Goal: Task Accomplishment & Management: Use online tool/utility

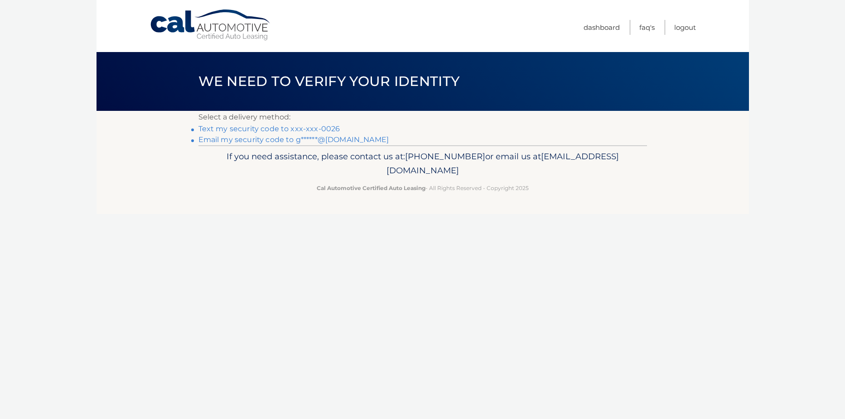
click at [236, 128] on link "Text my security code to xxx-xxx-0026" at bounding box center [269, 129] width 142 height 9
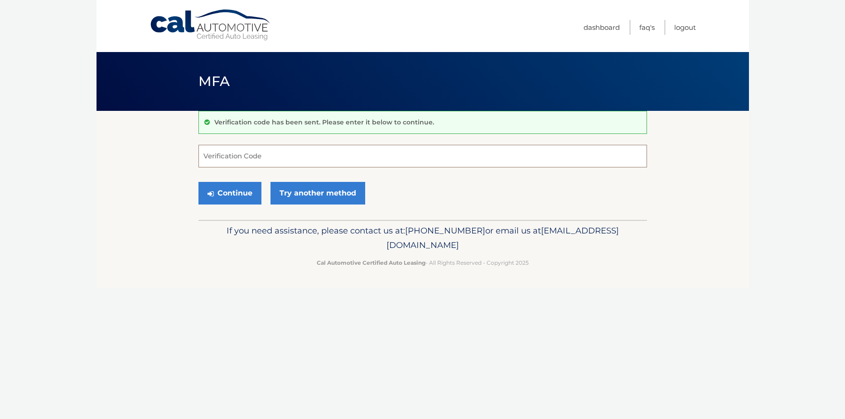
click at [234, 156] on input "Verification Code" at bounding box center [422, 156] width 448 height 23
type input "864046"
click at [227, 194] on button "Continue" at bounding box center [229, 193] width 63 height 23
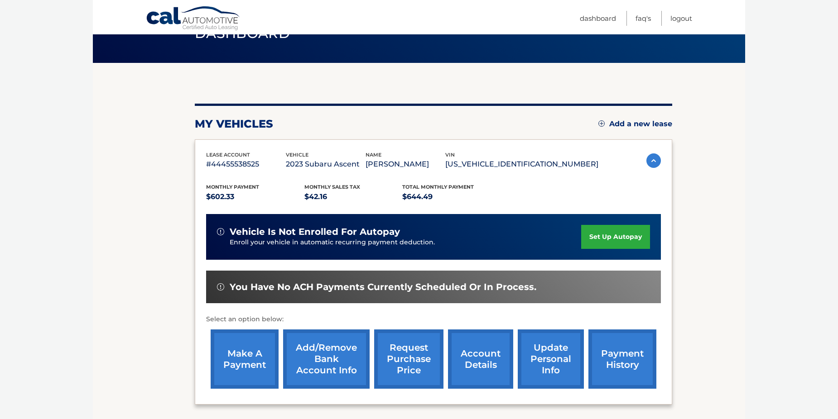
scroll to position [130, 0]
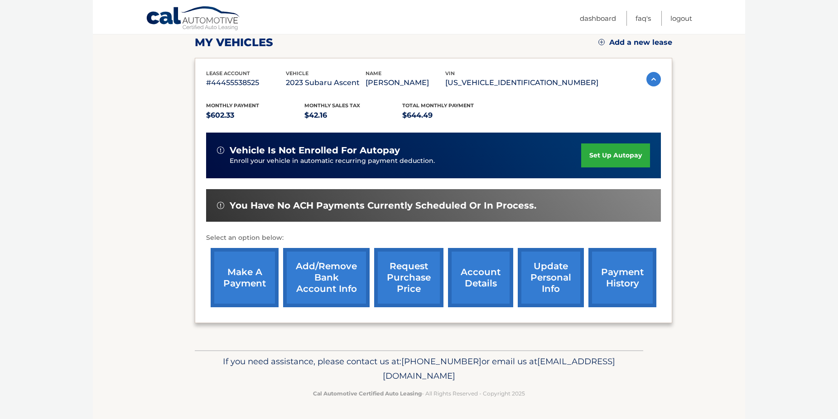
click at [255, 270] on link "make a payment" at bounding box center [245, 277] width 68 height 59
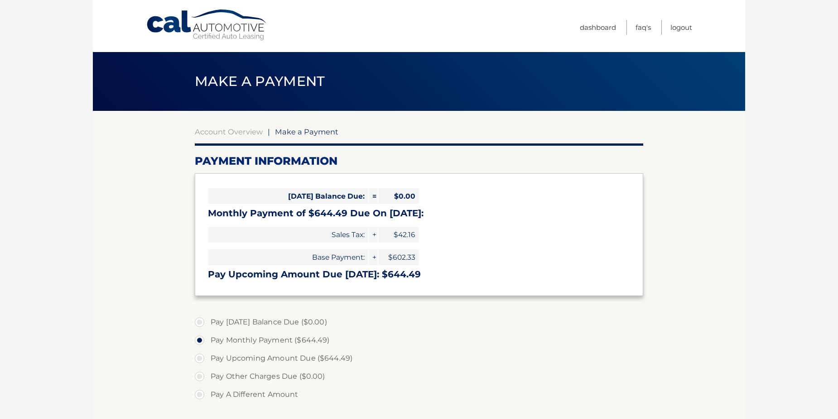
select select "OGEwZjZmYjAtY2JlYS00M2E5LWI3OWMtZWM2ODdjZGRkZGZi"
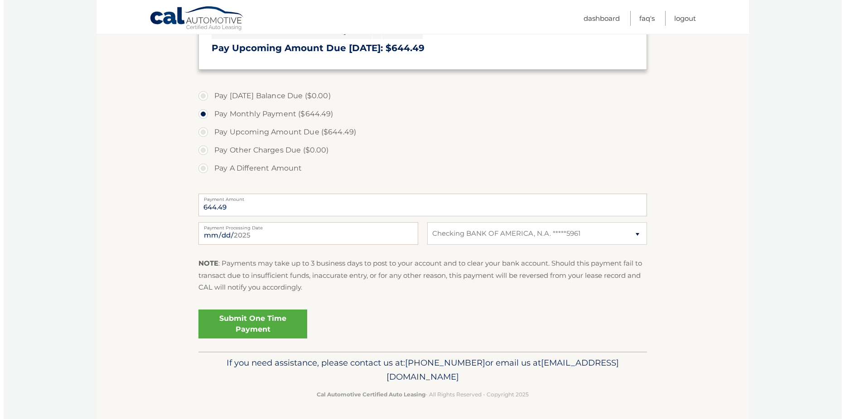
scroll to position [228, 0]
click at [266, 319] on link "Submit One Time Payment" at bounding box center [249, 322] width 109 height 29
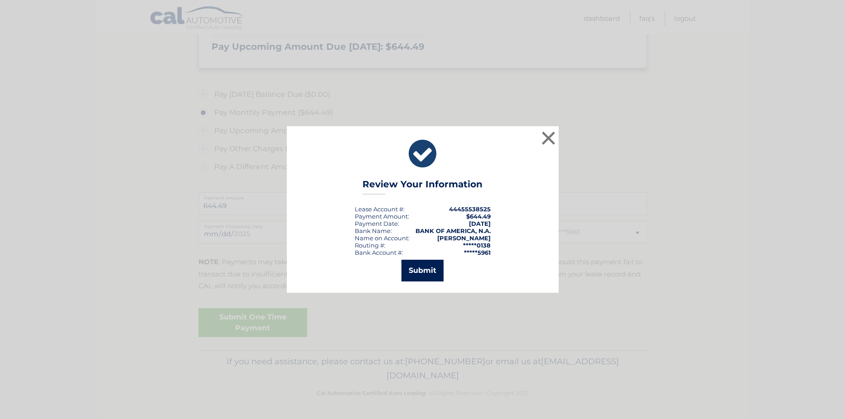
click at [429, 274] on button "Submit" at bounding box center [422, 271] width 42 height 22
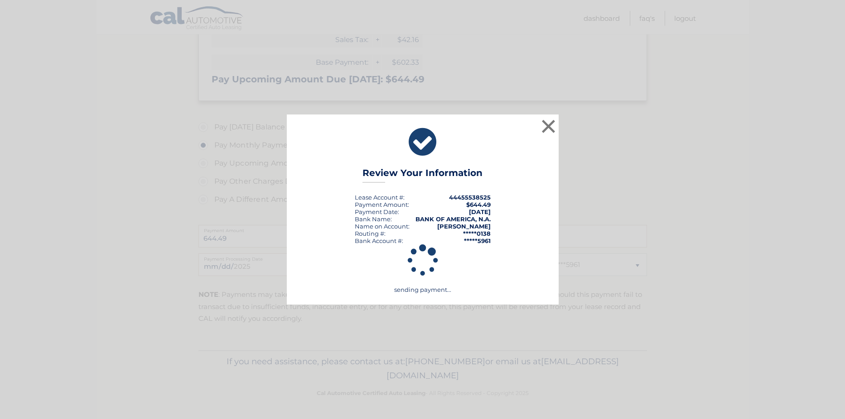
scroll to position [195, 0]
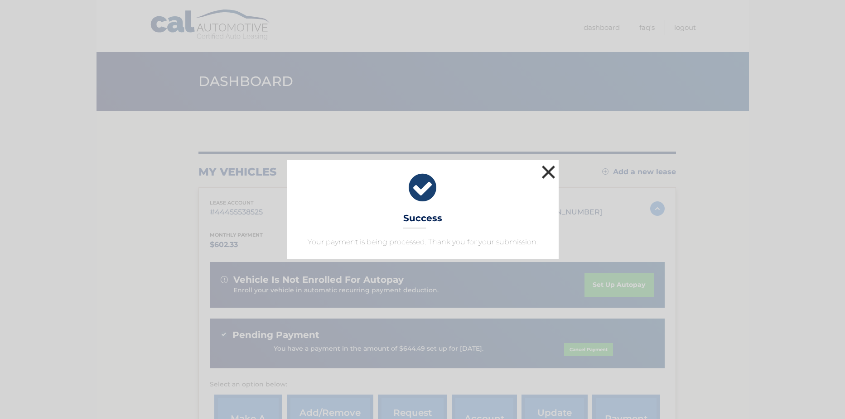
click at [551, 172] on button "×" at bounding box center [548, 172] width 18 height 18
